Goal: Task Accomplishment & Management: Manage account settings

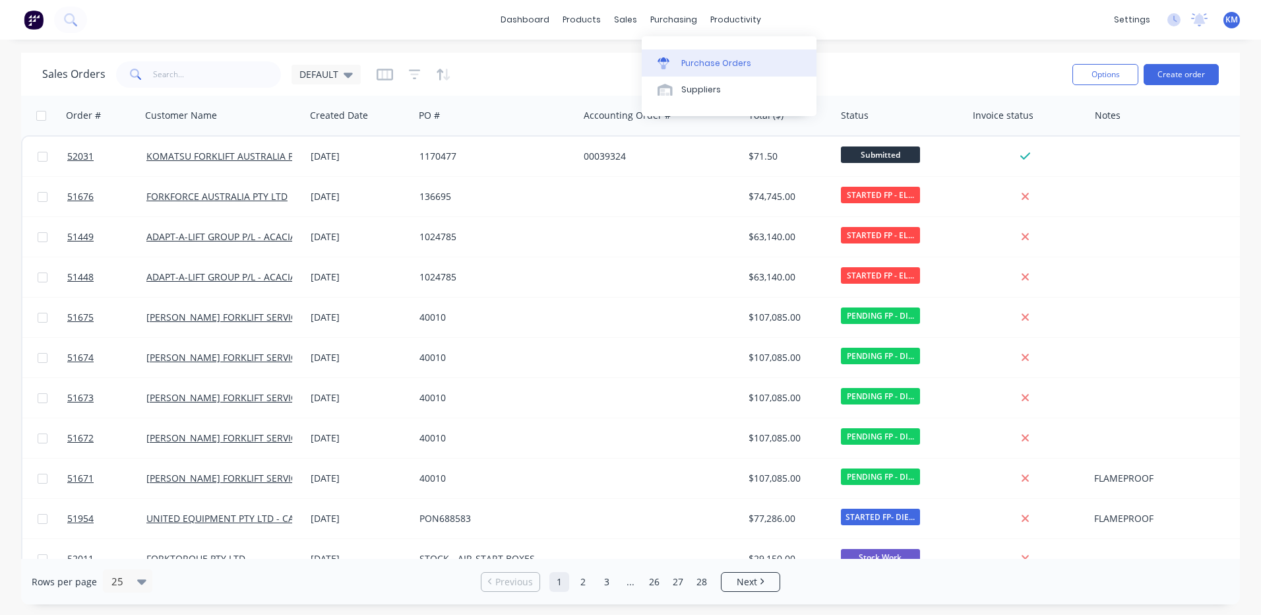
click at [668, 54] on link "Purchase Orders" at bounding box center [729, 62] width 175 height 26
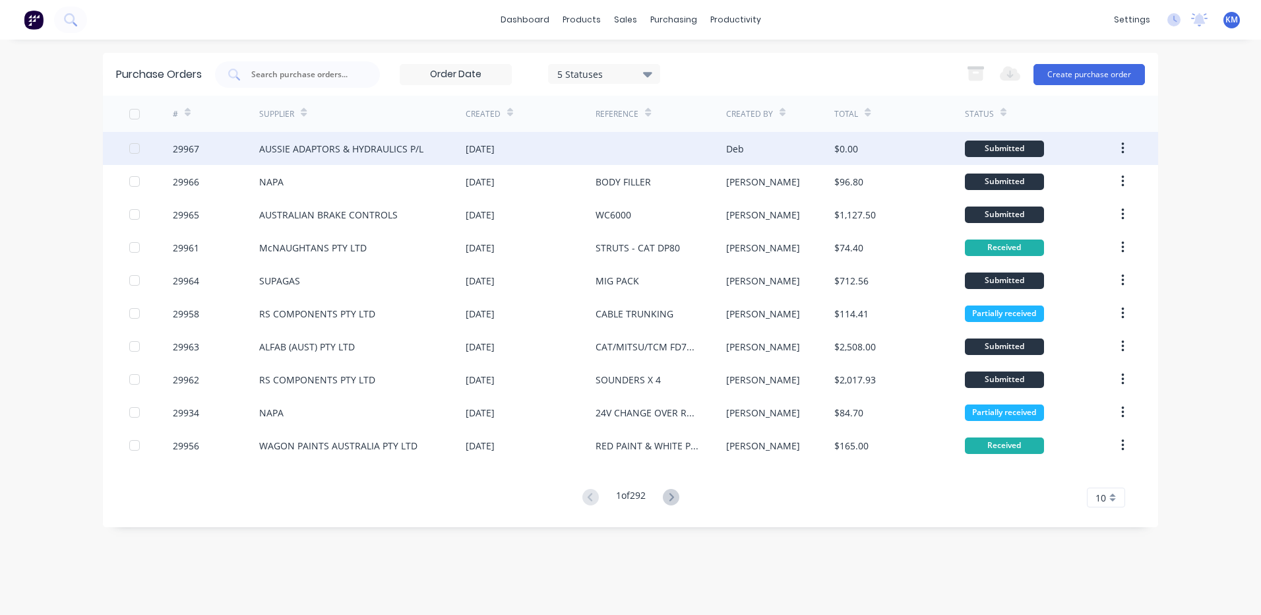
click at [351, 140] on div "AUSSIE ADAPTORS & HYDRAULICS P/L" at bounding box center [362, 148] width 206 height 33
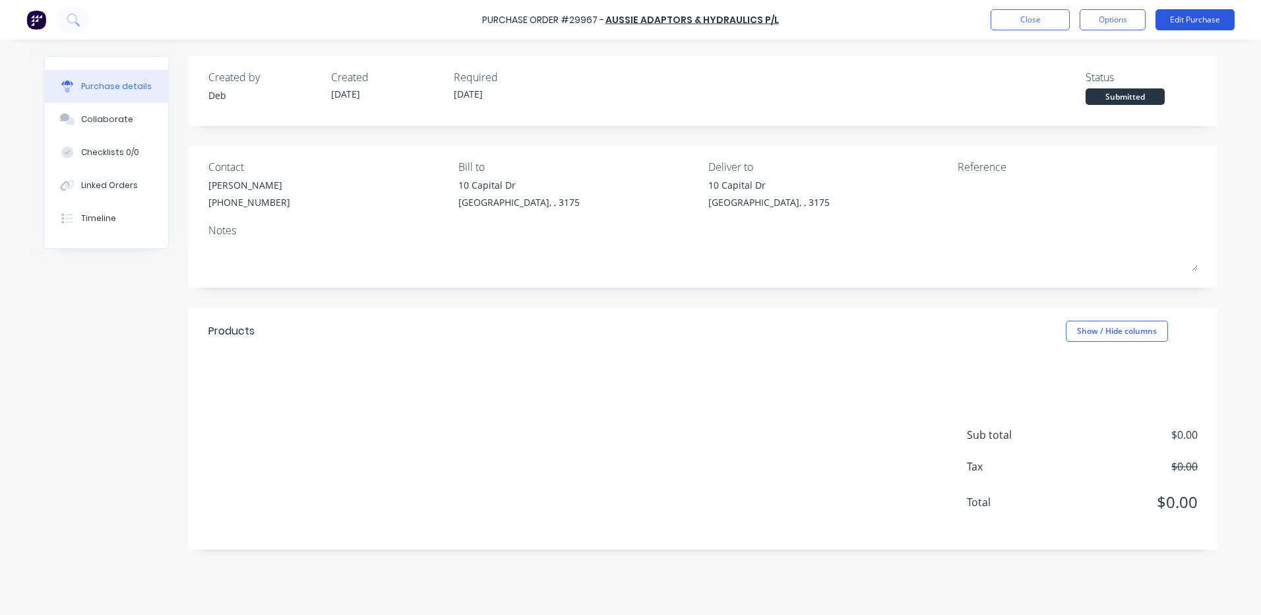
click at [1181, 21] on button "Edit Purchase" at bounding box center [1195, 19] width 79 height 21
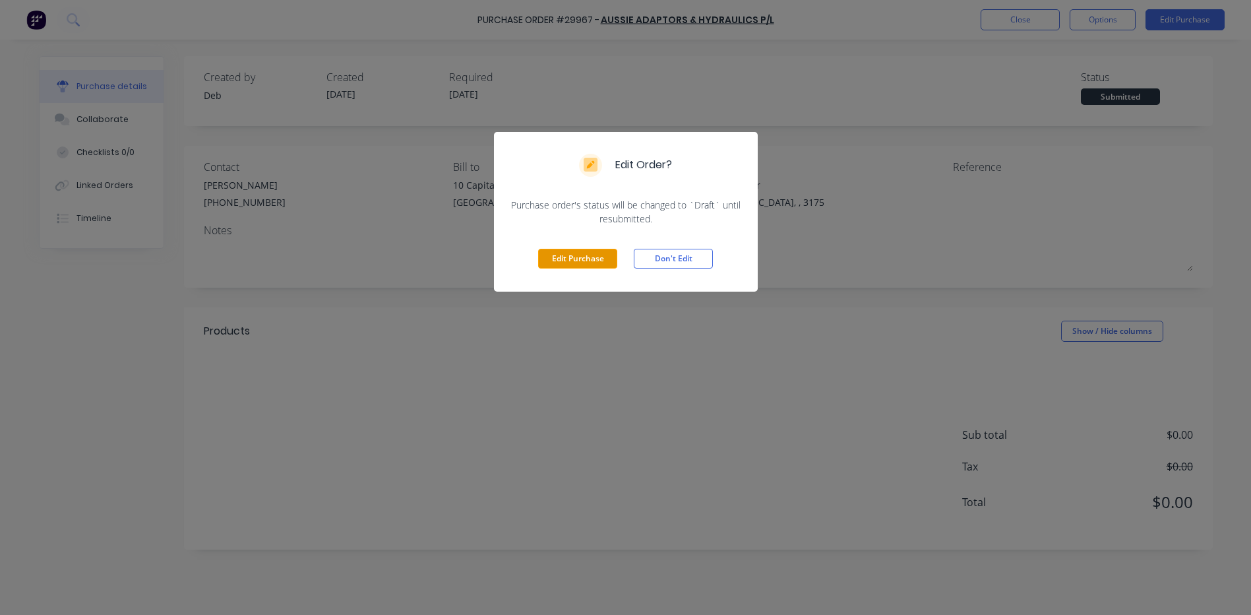
click at [586, 251] on button "Edit Purchase" at bounding box center [577, 259] width 79 height 20
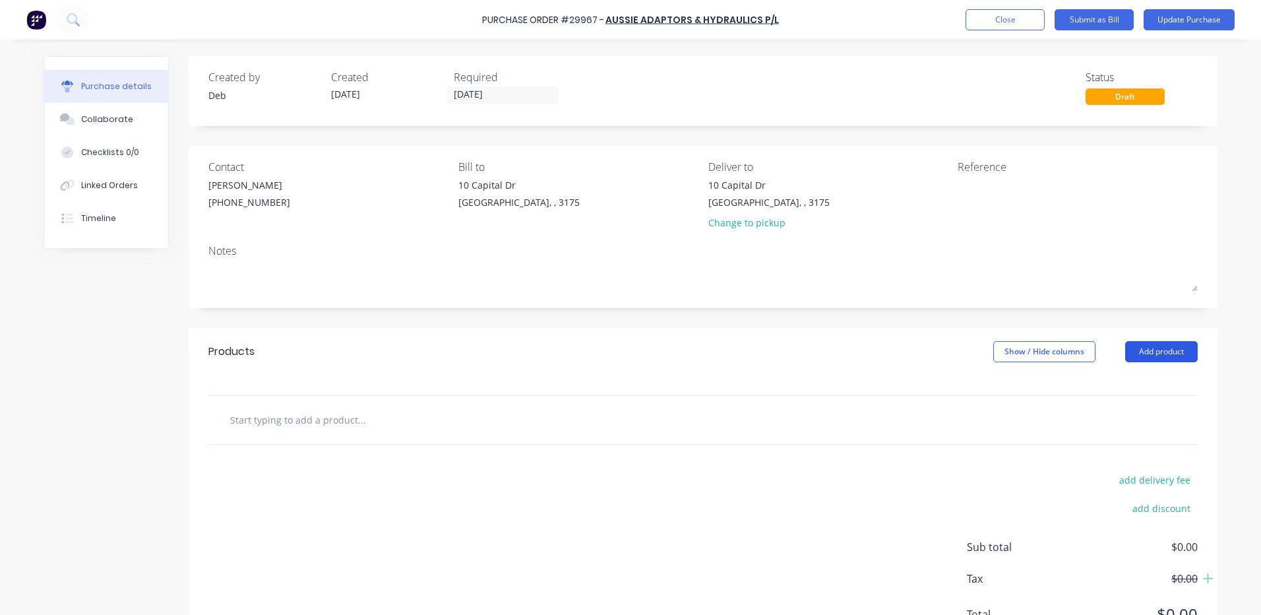
click at [1179, 347] on button "Add product" at bounding box center [1161, 351] width 73 height 21
drag, startPoint x: 1148, startPoint y: 412, endPoint x: 449, endPoint y: 393, distance: 699.5
click at [1146, 412] on div "Basic product" at bounding box center [1135, 411] width 102 height 19
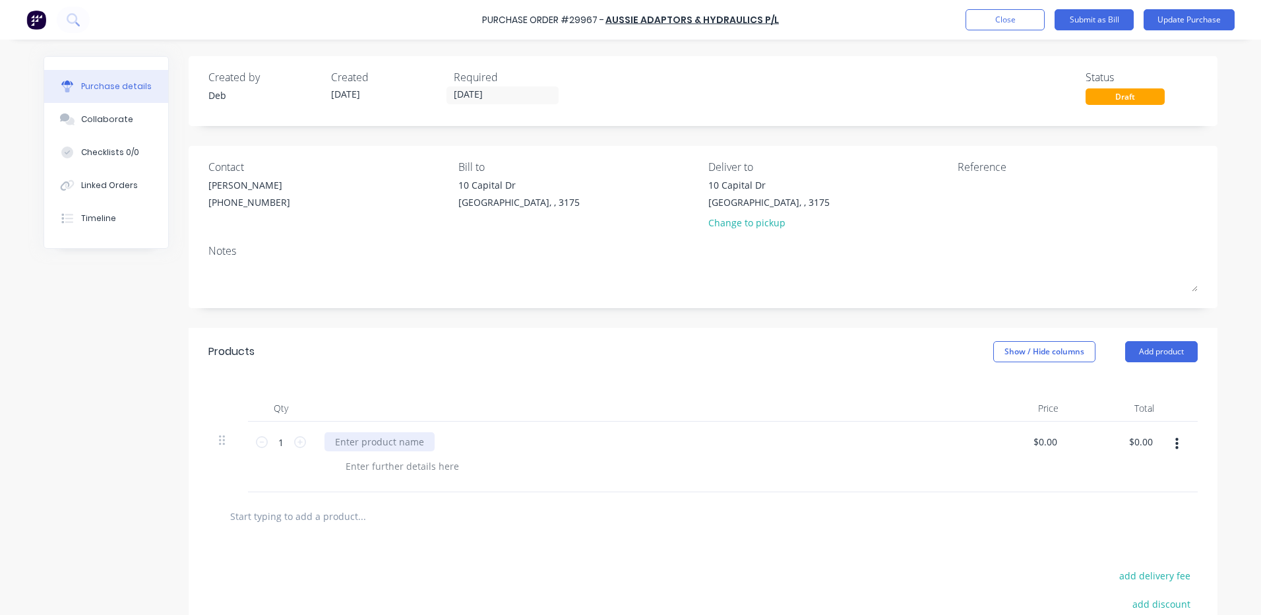
click at [403, 441] on div at bounding box center [380, 441] width 110 height 19
drag, startPoint x: 297, startPoint y: 439, endPoint x: 492, endPoint y: 366, distance: 208.3
click at [297, 437] on icon at bounding box center [300, 442] width 12 height 12
type input "2"
click at [492, 366] on div "Products Show / Hide columns Add product" at bounding box center [703, 351] width 1029 height 47
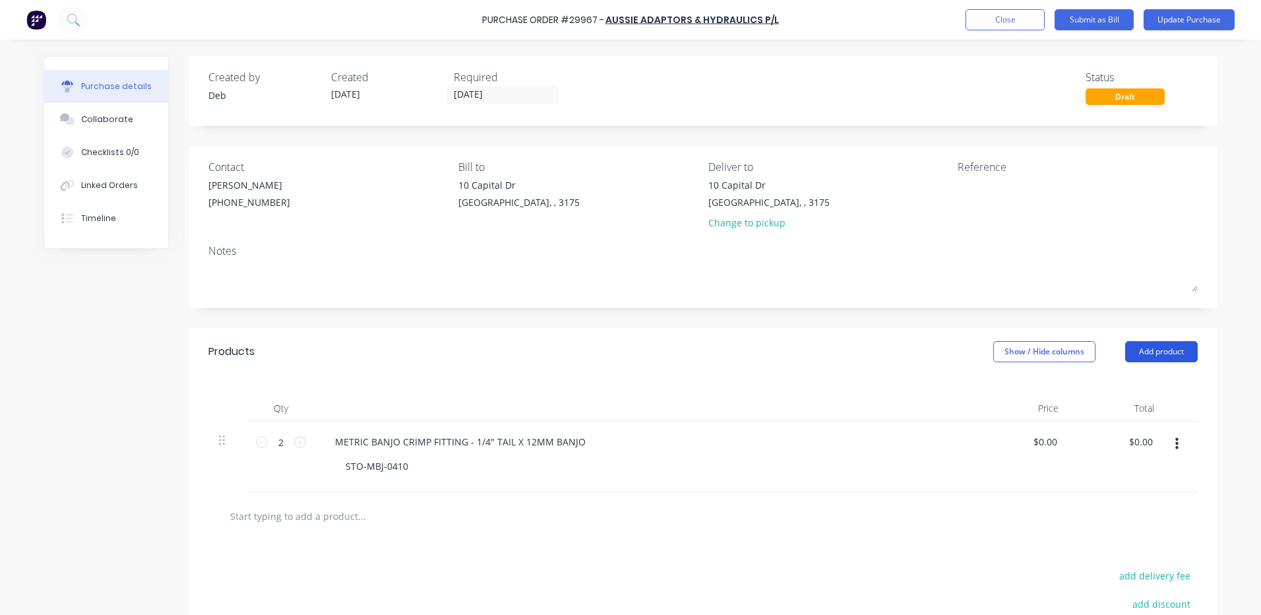
click at [1170, 348] on button "Add product" at bounding box center [1161, 351] width 73 height 21
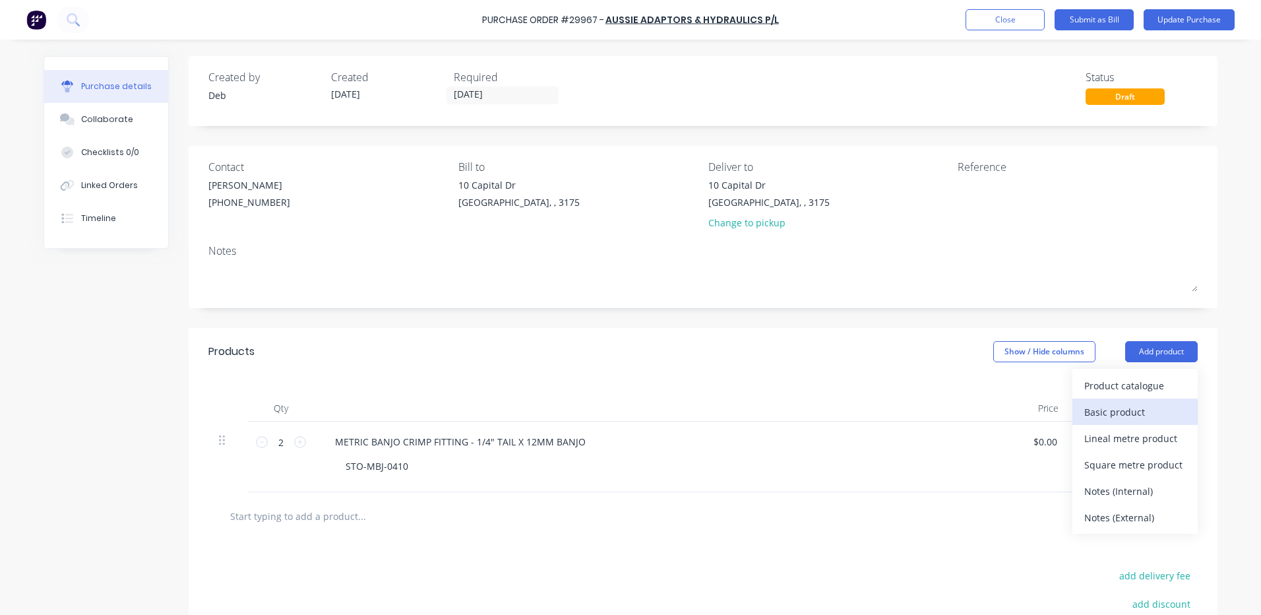
click at [1133, 405] on div "Basic product" at bounding box center [1135, 411] width 102 height 19
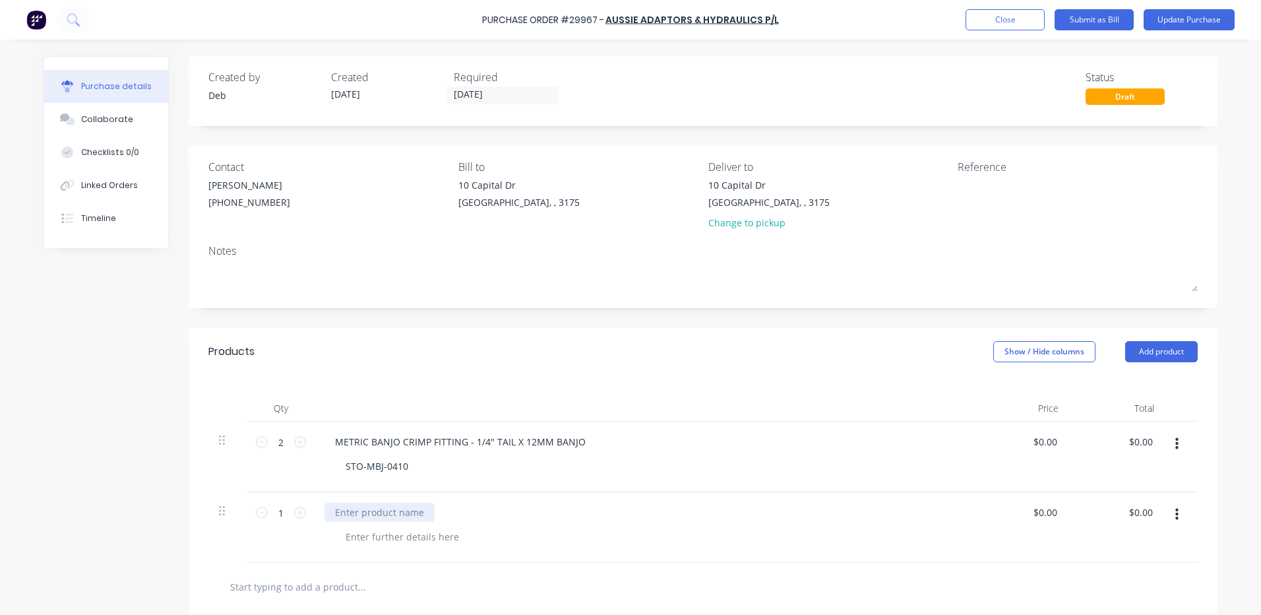
click at [378, 519] on div at bounding box center [380, 512] width 110 height 19
click at [294, 507] on icon at bounding box center [300, 513] width 12 height 12
type input "2"
click at [475, 377] on div "Qty Price Total 2 2 METRIC BANJO CRIMP FITTING - 1/4" TAIL X 12MM BANJO STO-MBJ…" at bounding box center [703, 468] width 1029 height 187
click at [403, 462] on div "STO-MBJ-0410" at bounding box center [377, 465] width 84 height 19
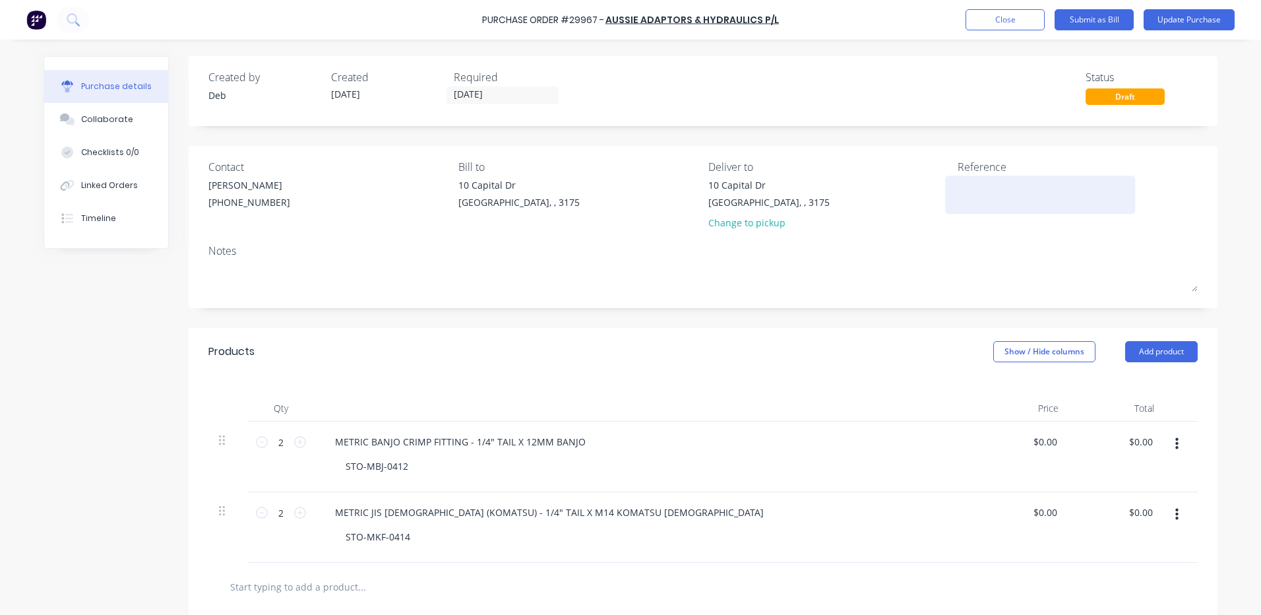
drag, startPoint x: 599, startPoint y: 391, endPoint x: 1003, endPoint y: 201, distance: 447.0
click at [639, 373] on div "Products Show / Hide columns Add product Qty Price Total 2 2 METRIC BANJO CRIMP…" at bounding box center [703, 578] width 1029 height 500
click at [1029, 189] on textarea at bounding box center [1040, 193] width 165 height 30
type textarea "FITTING - YALE MP20"
click at [1014, 195] on textarea "FITTING - YALE MP20" at bounding box center [1040, 193] width 165 height 30
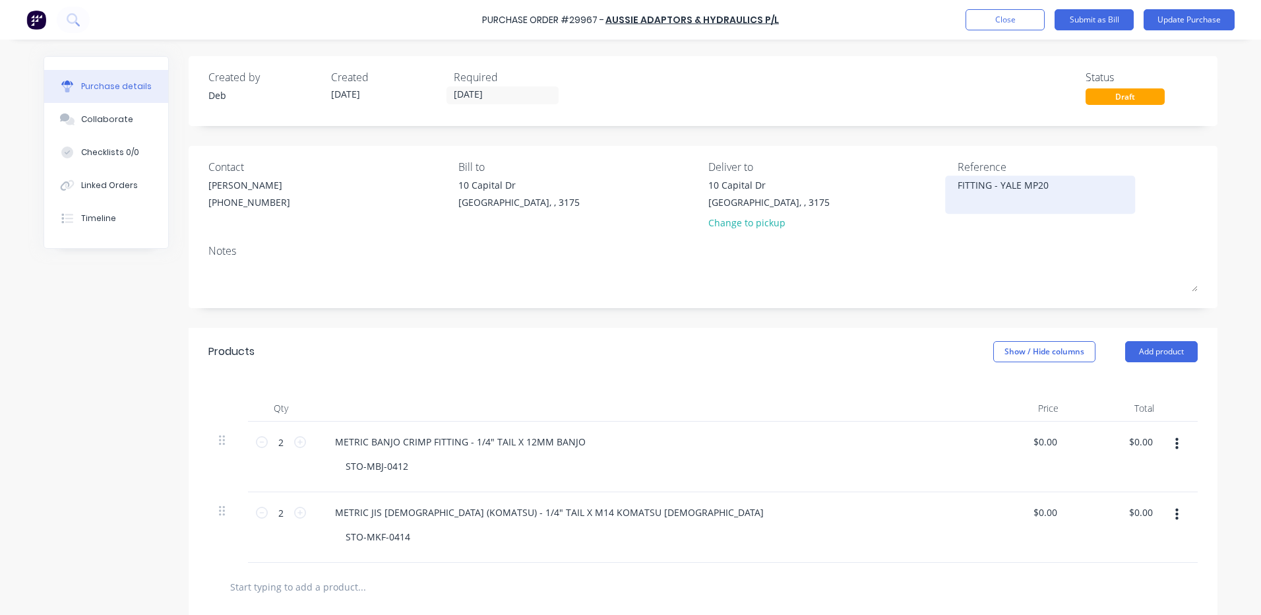
type textarea "x"
type textarea "FITTING - YALE MP20"
type textarea "x"
type textarea "FITTING - YALE MP20"
click at [403, 469] on div "STO-MBJ-0412" at bounding box center [377, 465] width 84 height 19
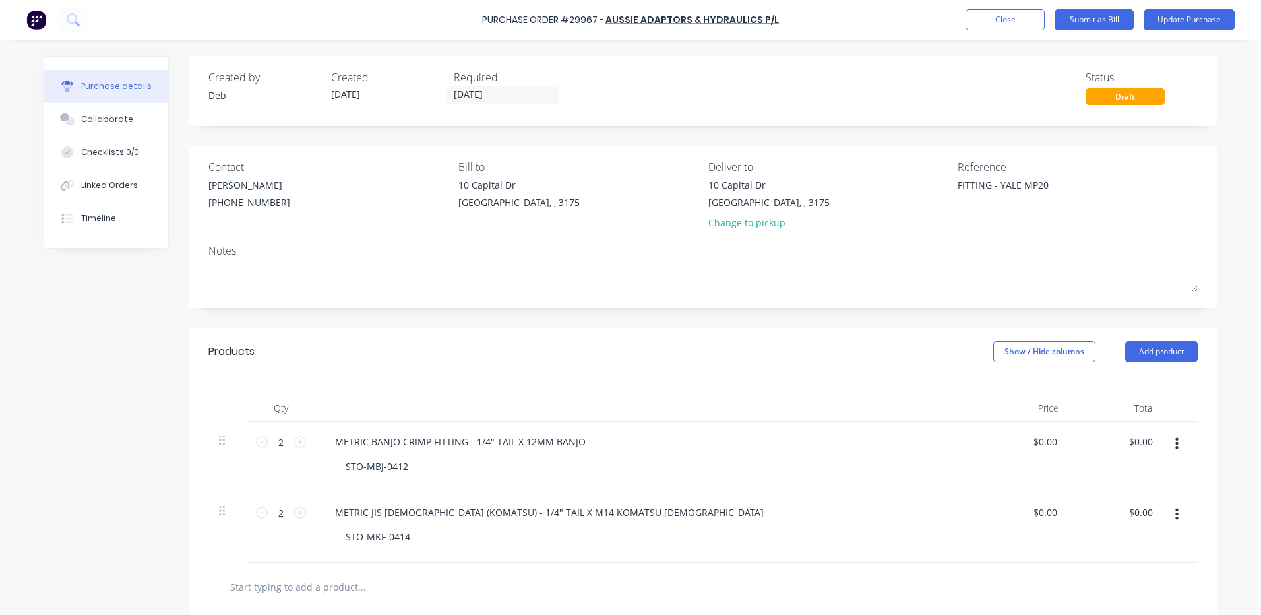
click at [431, 371] on div "Products Show / Hide columns Add product" at bounding box center [703, 351] width 1029 height 47
click at [407, 468] on div "STO-MBJ-0412" at bounding box center [377, 465] width 84 height 19
click at [422, 361] on div "Products Show / Hide columns Add product" at bounding box center [703, 351] width 1029 height 47
drag, startPoint x: 402, startPoint y: 470, endPoint x: 406, endPoint y: 456, distance: 15.0
click at [402, 472] on div "STO-MBJ-0412" at bounding box center [377, 465] width 84 height 19
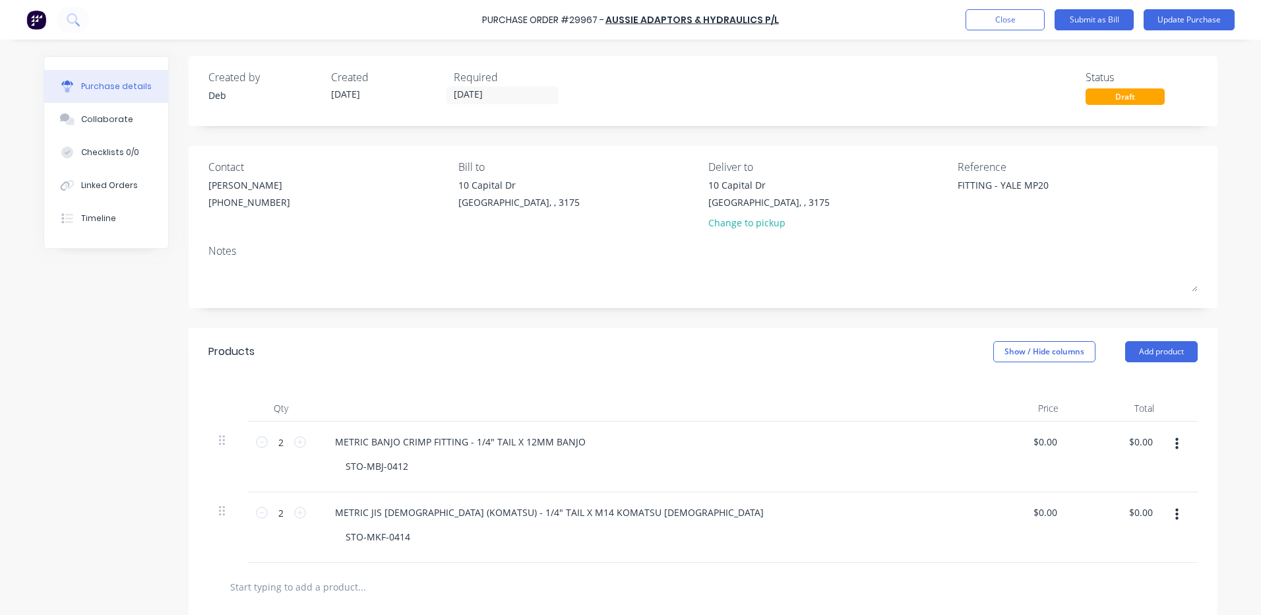
click at [431, 367] on div "Products Show / Hide columns Add product" at bounding box center [703, 351] width 1029 height 47
click at [408, 466] on div "STO-MBJ-0412" at bounding box center [377, 465] width 84 height 19
click at [427, 369] on div "Products Show / Hide columns Add product" at bounding box center [703, 351] width 1029 height 47
click at [410, 464] on div "STO-MBJ-0412" at bounding box center [377, 465] width 84 height 19
click at [429, 387] on div "Qty Price Total 2 2 METRIC BANJO CRIMP FITTING - 1/4" TAIL X 12MM BANJO STO-MBJ…" at bounding box center [703, 468] width 1029 height 187
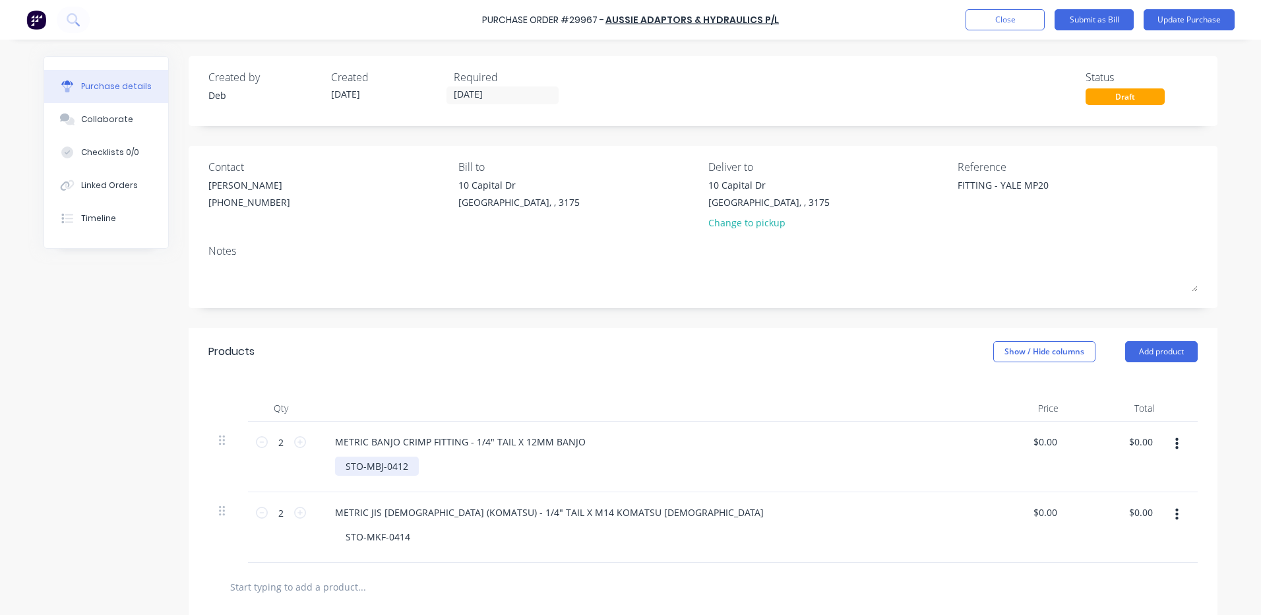
click at [404, 469] on div "STO-MBJ-0412" at bounding box center [377, 465] width 84 height 19
click at [432, 371] on div "Products Show / Hide columns Add product" at bounding box center [703, 351] width 1029 height 47
click at [406, 472] on div "STO-MBJ-0412" at bounding box center [377, 465] width 84 height 19
click at [427, 391] on div "Qty Price Total 2 2 METRIC BANJO CRIMP FITTING - 1/4" TAIL X 12MM BANJO STO-MBJ…" at bounding box center [703, 468] width 1029 height 187
click at [409, 468] on div "STO-MBJ-0412" at bounding box center [377, 465] width 84 height 19
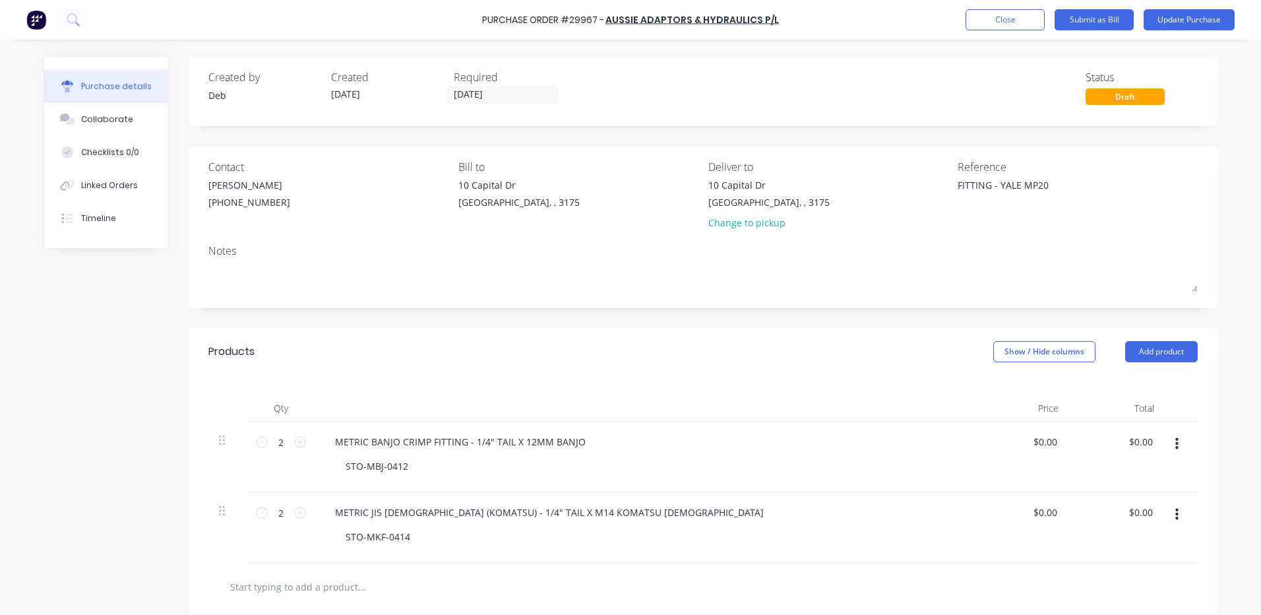
click at [425, 376] on div "Qty Price Total 2 2 METRIC BANJO CRIMP FITTING - 1/4" TAIL X 12MM BANJO STO-MBJ…" at bounding box center [703, 468] width 1029 height 187
click at [405, 468] on div "STO-MBJ-0412" at bounding box center [377, 465] width 84 height 19
click at [414, 393] on div "Qty Price Total 2 2 METRIC BANJO CRIMP FITTING - 1/4" TAIL X 12MM BANJO STO-MBJ…" at bounding box center [703, 468] width 1029 height 187
click at [409, 468] on div "STO-MBJ-0412" at bounding box center [377, 465] width 84 height 19
click at [420, 394] on div "Qty Price Total 2 2 METRIC BANJO CRIMP FITTING - 1/4" TAIL X 12MM BANJO STO-MBJ…" at bounding box center [703, 468] width 1029 height 187
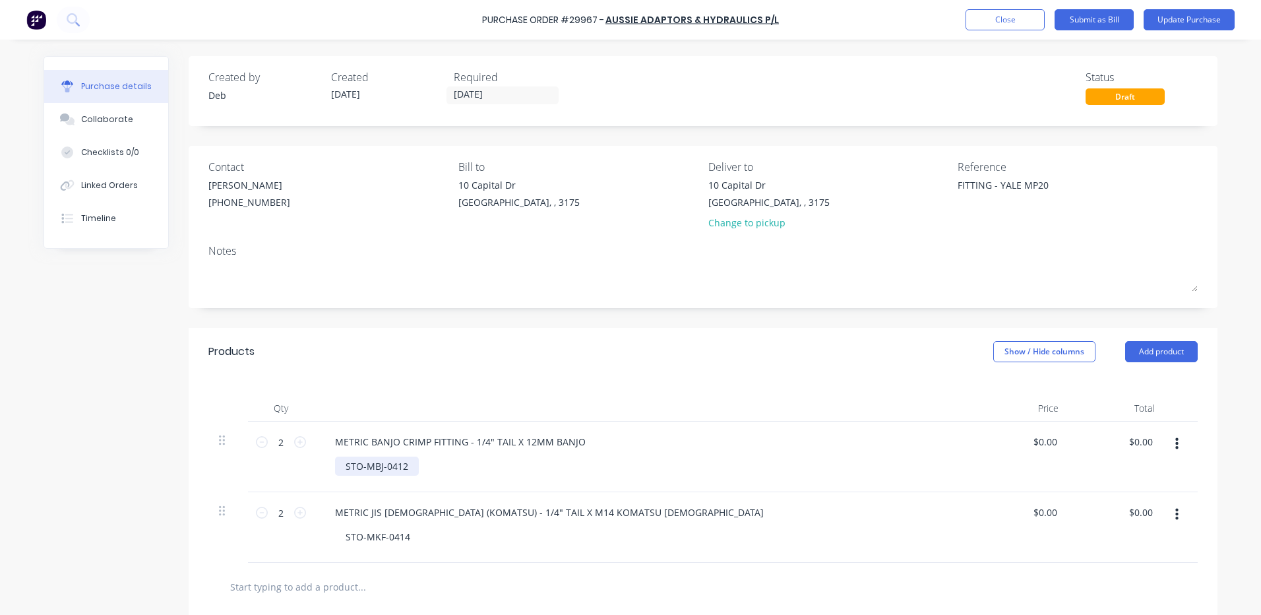
click at [408, 470] on div "STO-MBJ-0412" at bounding box center [377, 465] width 84 height 19
click at [416, 402] on div at bounding box center [644, 408] width 660 height 26
click at [408, 463] on div "STO-MBJ-0412" at bounding box center [377, 465] width 84 height 19
click at [729, 213] on div "[STREET_ADDRESS][PERSON_NAME] Change to pickup" at bounding box center [768, 207] width 121 height 58
click at [728, 216] on div "Change to pickup" at bounding box center [768, 223] width 121 height 14
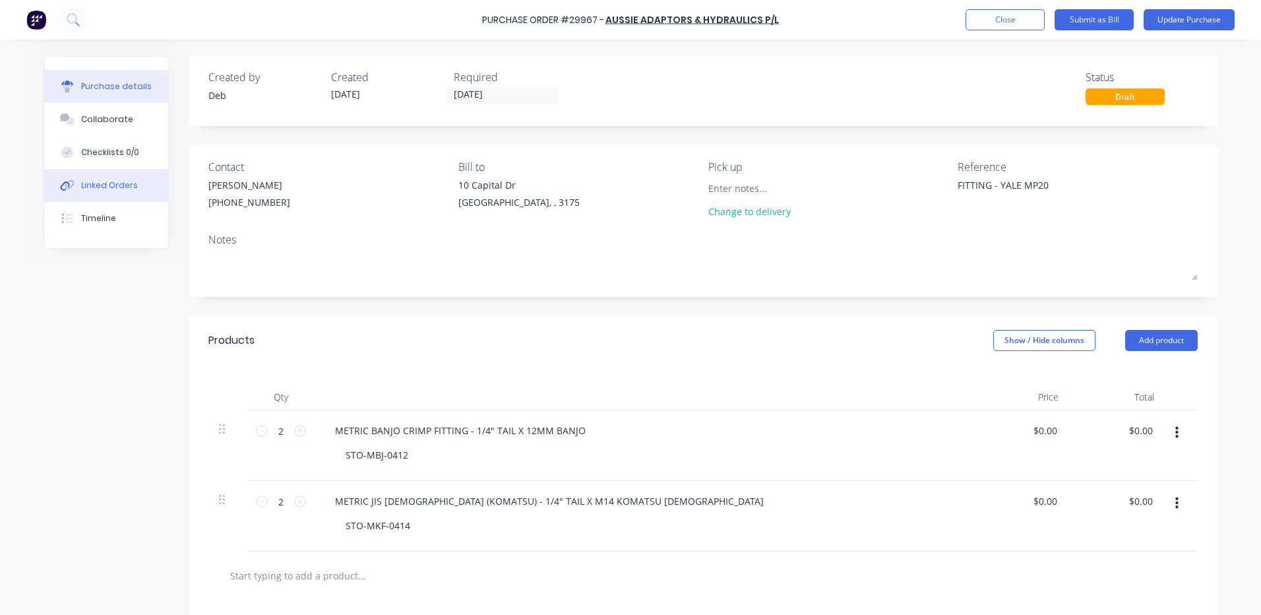
type textarea "x"
click at [137, 188] on button "Linked Orders" at bounding box center [106, 185] width 124 height 33
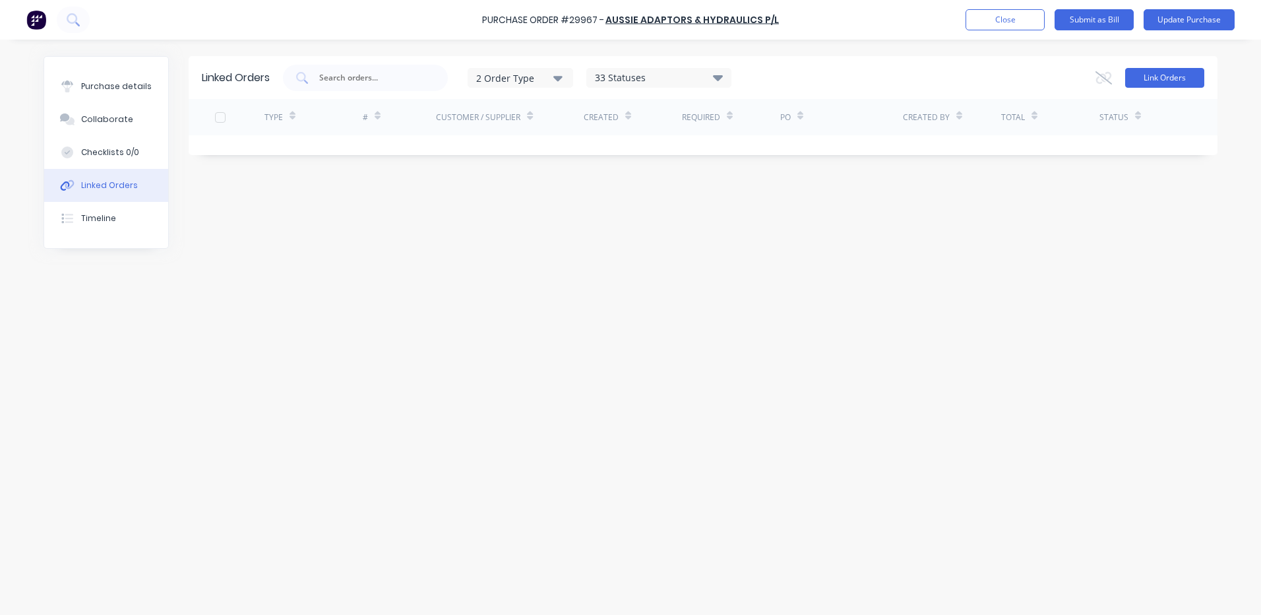
click at [1179, 71] on button "Link Orders" at bounding box center [1164, 78] width 79 height 20
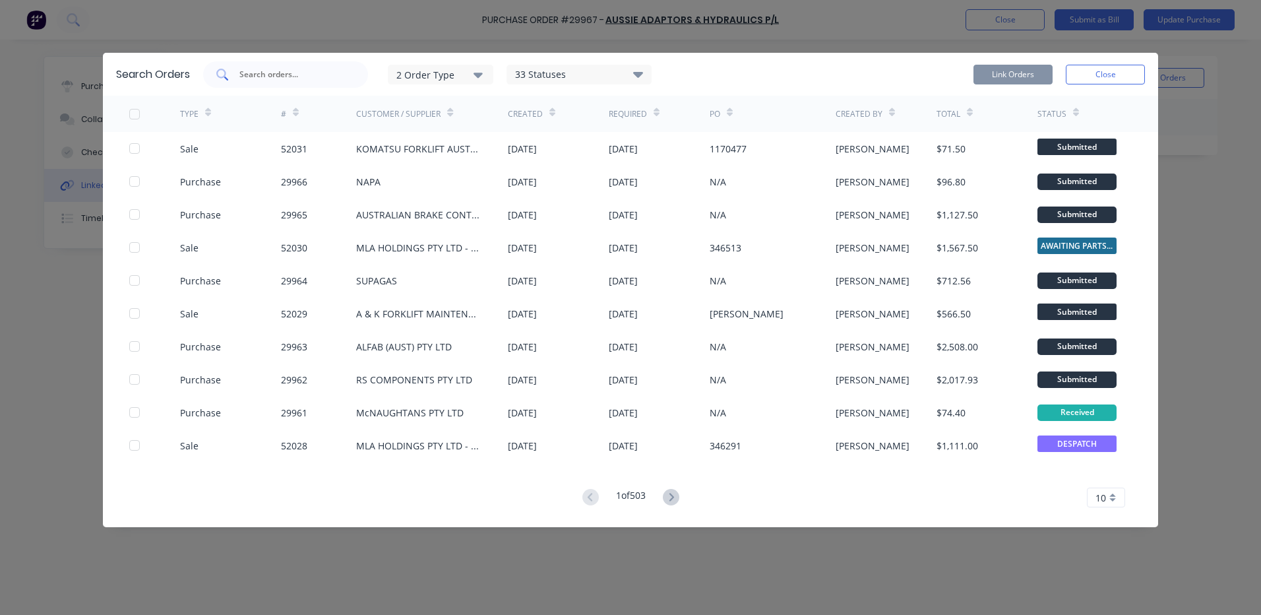
click at [327, 73] on input "text" at bounding box center [292, 74] width 109 height 13
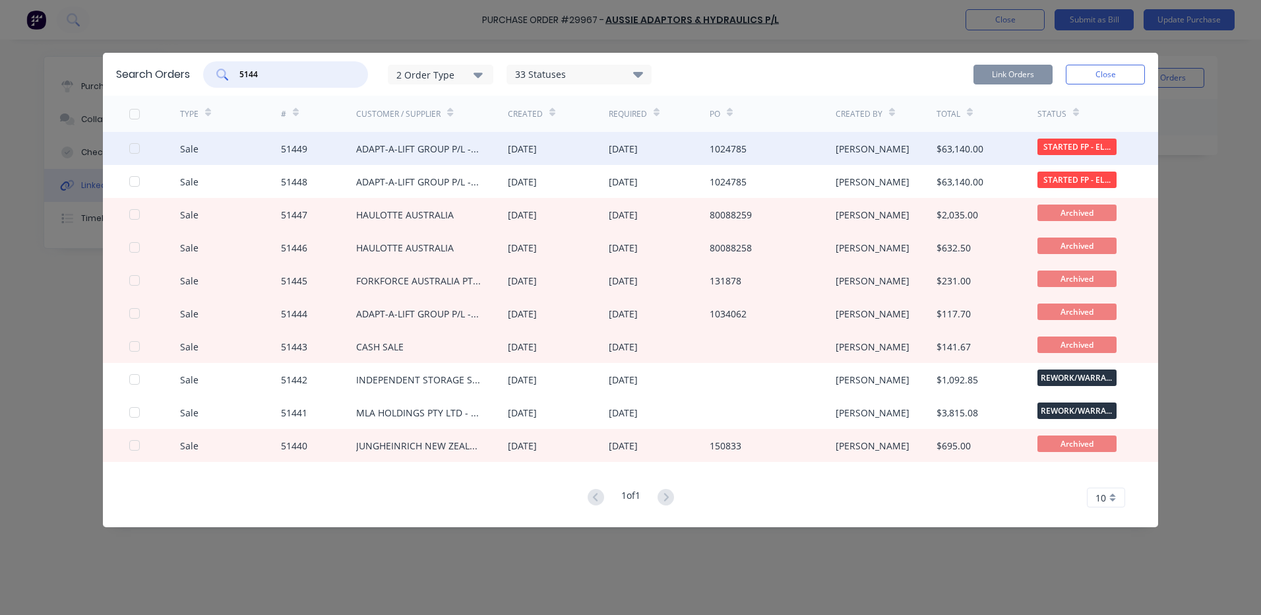
click at [131, 148] on div at bounding box center [134, 148] width 26 height 26
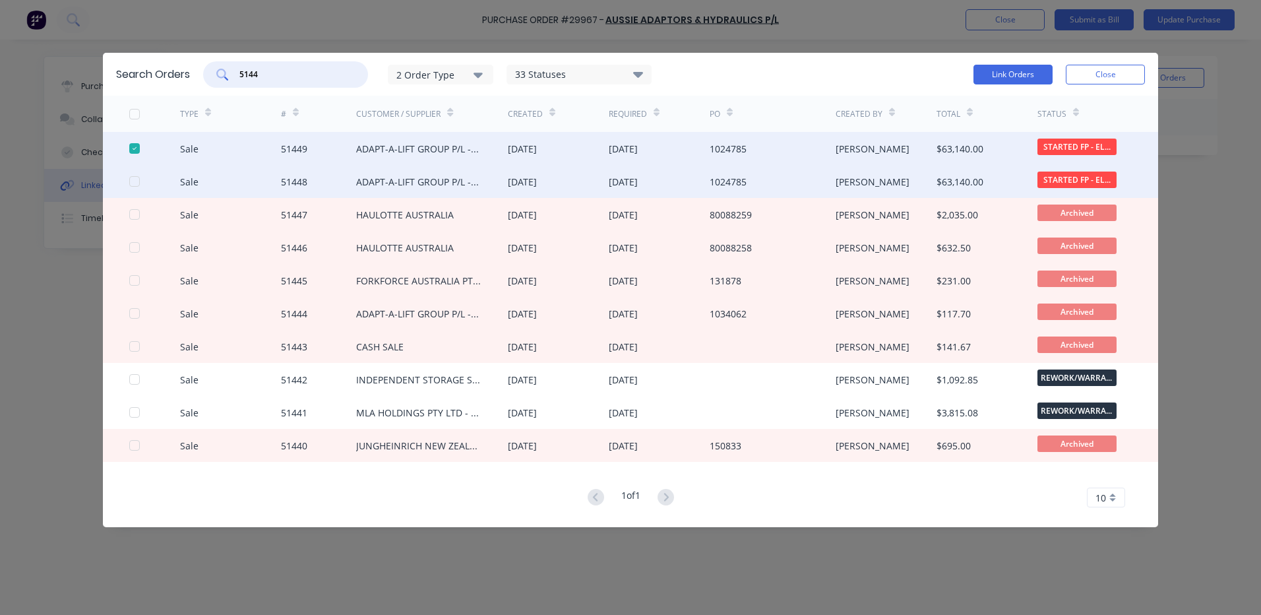
click at [133, 177] on div at bounding box center [134, 181] width 26 height 26
type input "5144"
click at [967, 71] on div "5144 2 Order Type 33 Statuses Sales Order Status All Archived Draft Quote Submi…" at bounding box center [674, 74] width 942 height 26
click at [979, 71] on button "Link Orders" at bounding box center [1013, 75] width 79 height 20
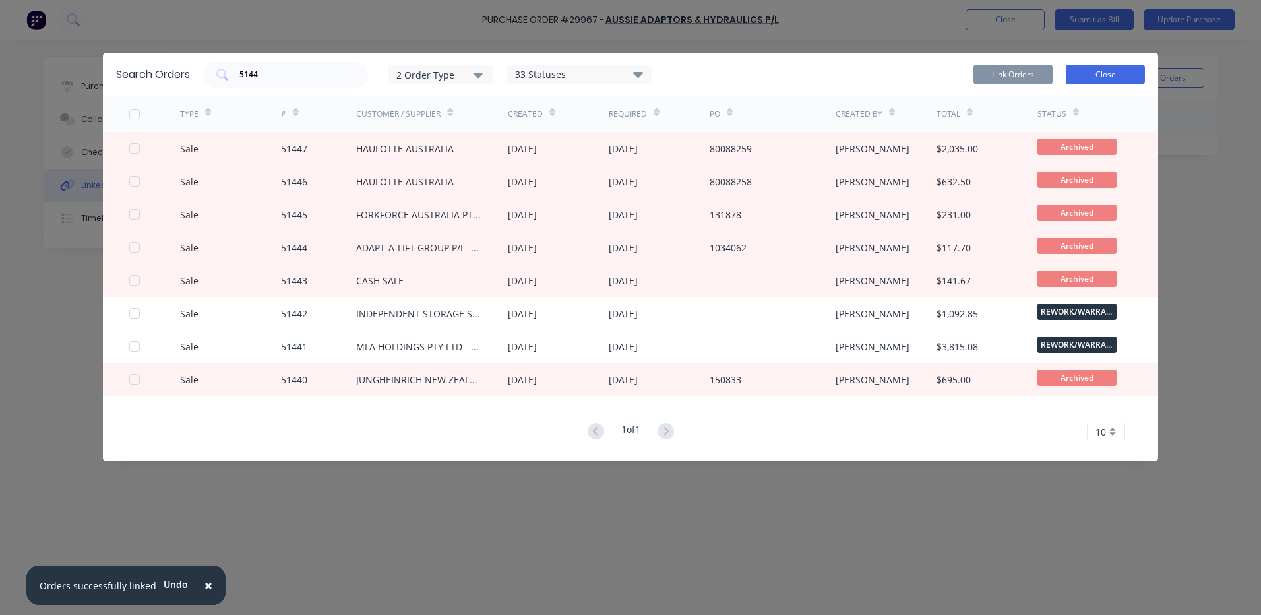
click at [1102, 76] on button "Close" at bounding box center [1105, 75] width 79 height 20
